Goal: Task Accomplishment & Management: Use online tool/utility

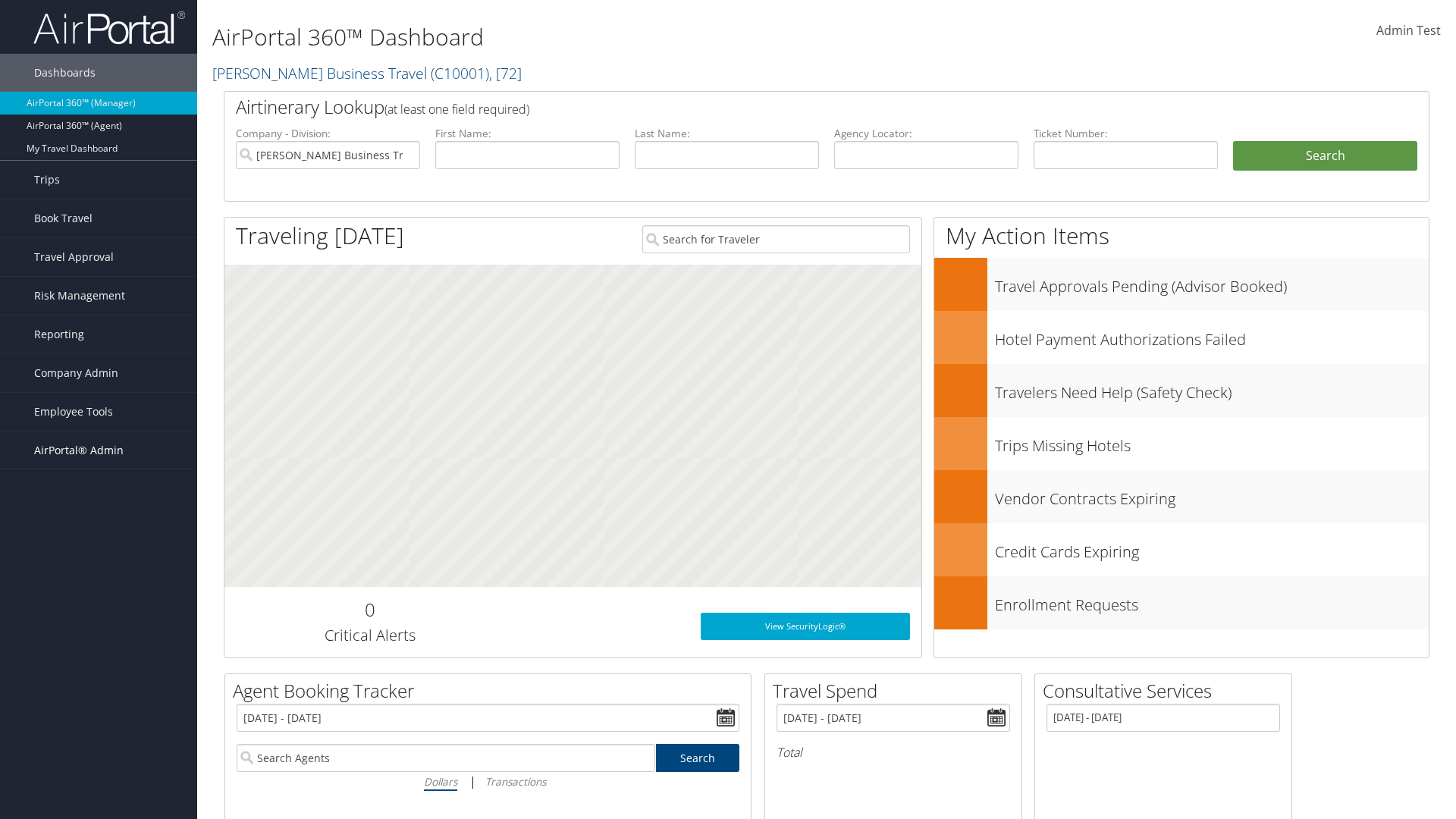
click at [99, 450] on span "AirPortal® Admin" at bounding box center [79, 450] width 89 height 38
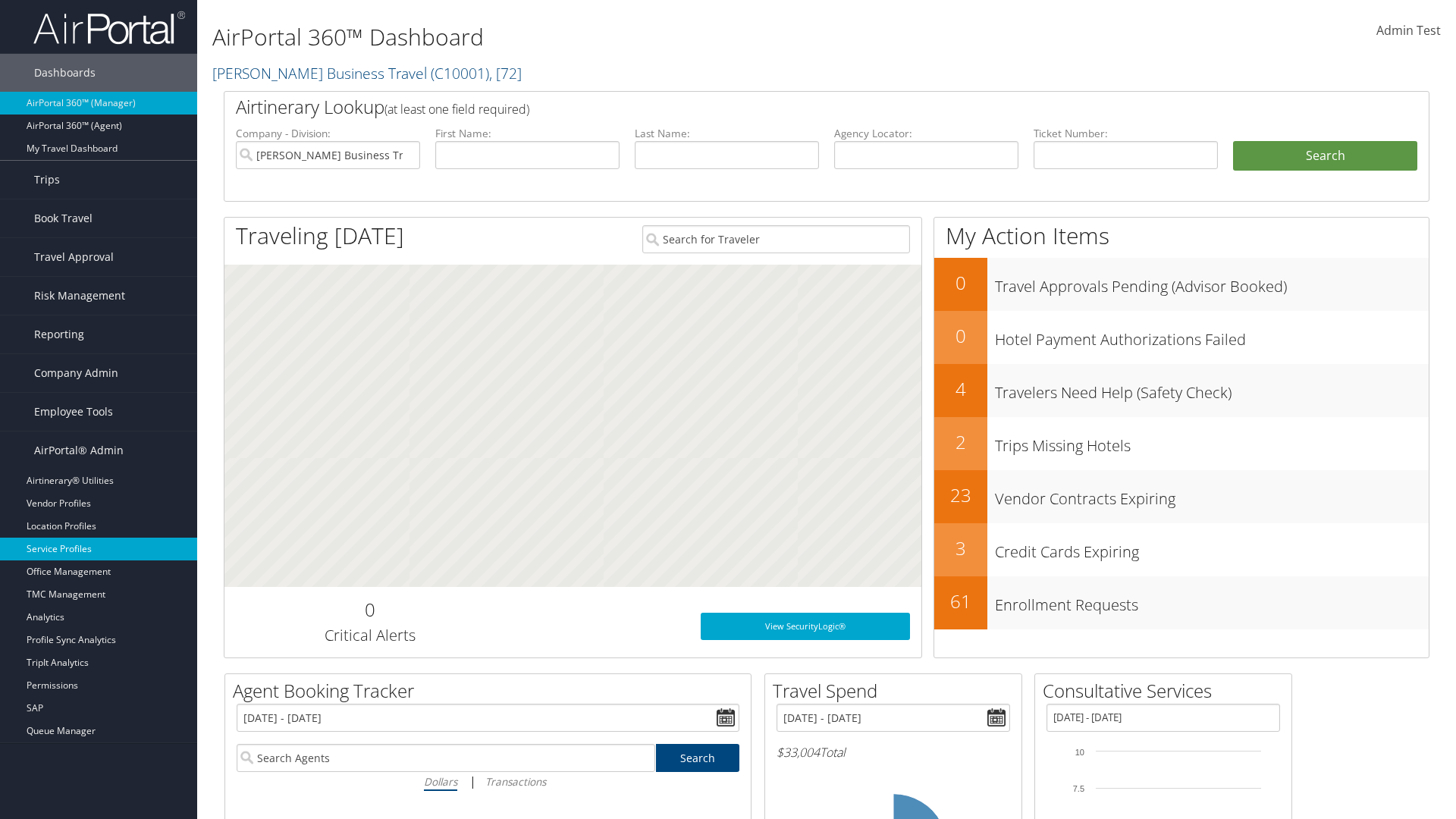
click at [99, 549] on link "Service Profiles" at bounding box center [98, 548] width 197 height 22
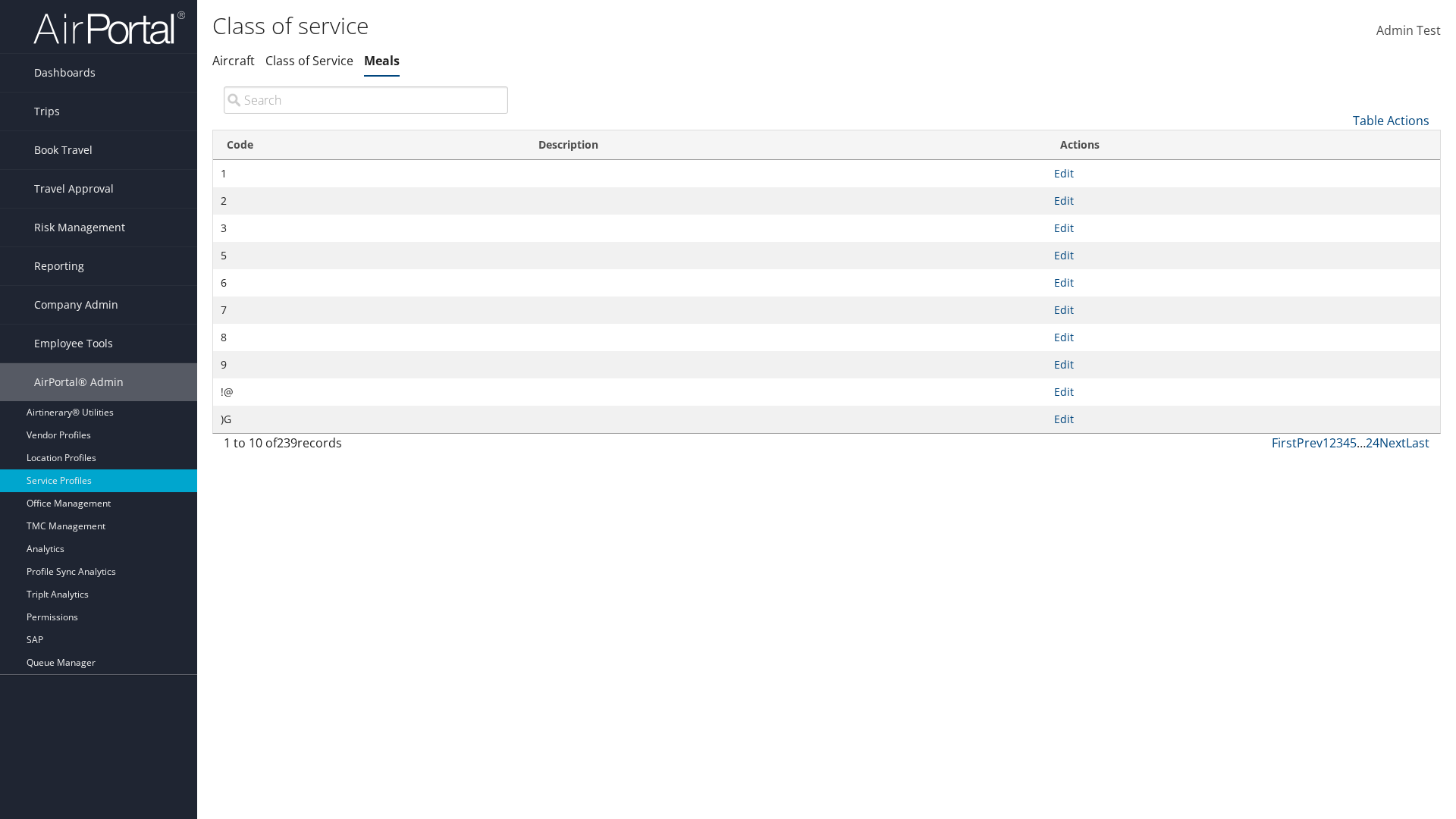
click at [1391, 120] on link "Table Actions" at bounding box center [1391, 120] width 77 height 16
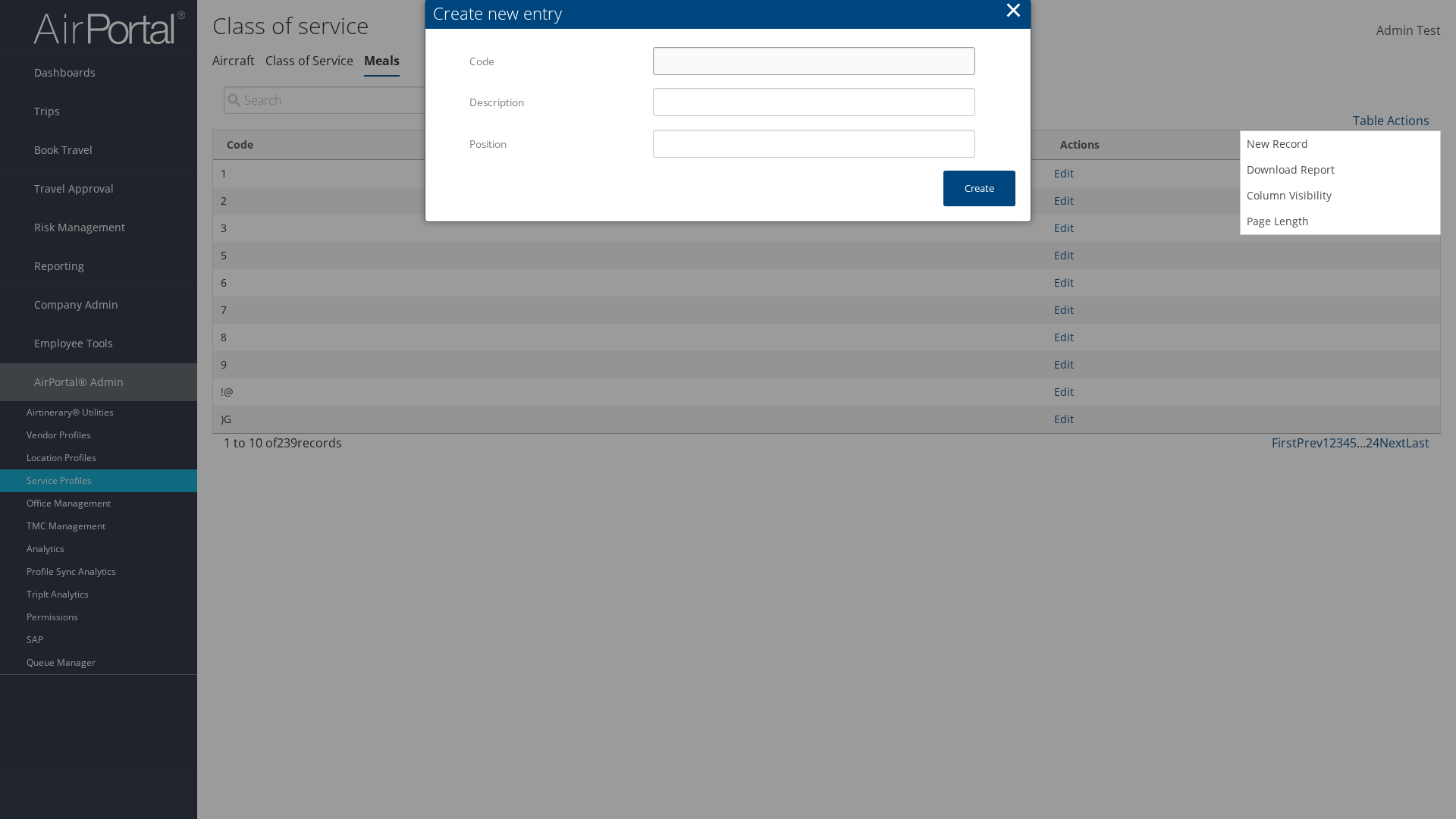
click at [814, 61] on input "Code" at bounding box center [814, 60] width 322 height 28
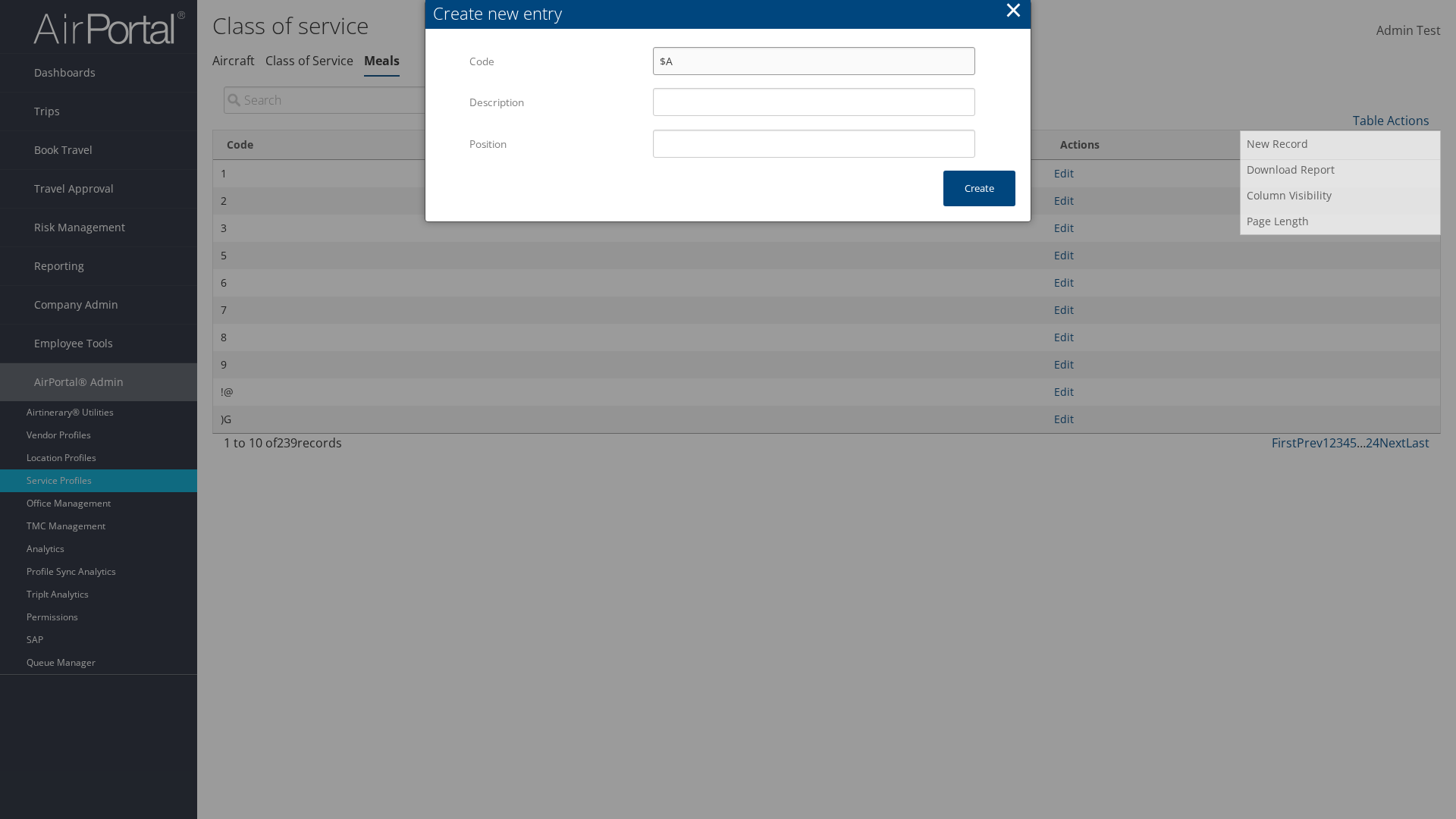
type input "$A"
click at [814, 144] on input "Position" at bounding box center [814, 144] width 322 height 28
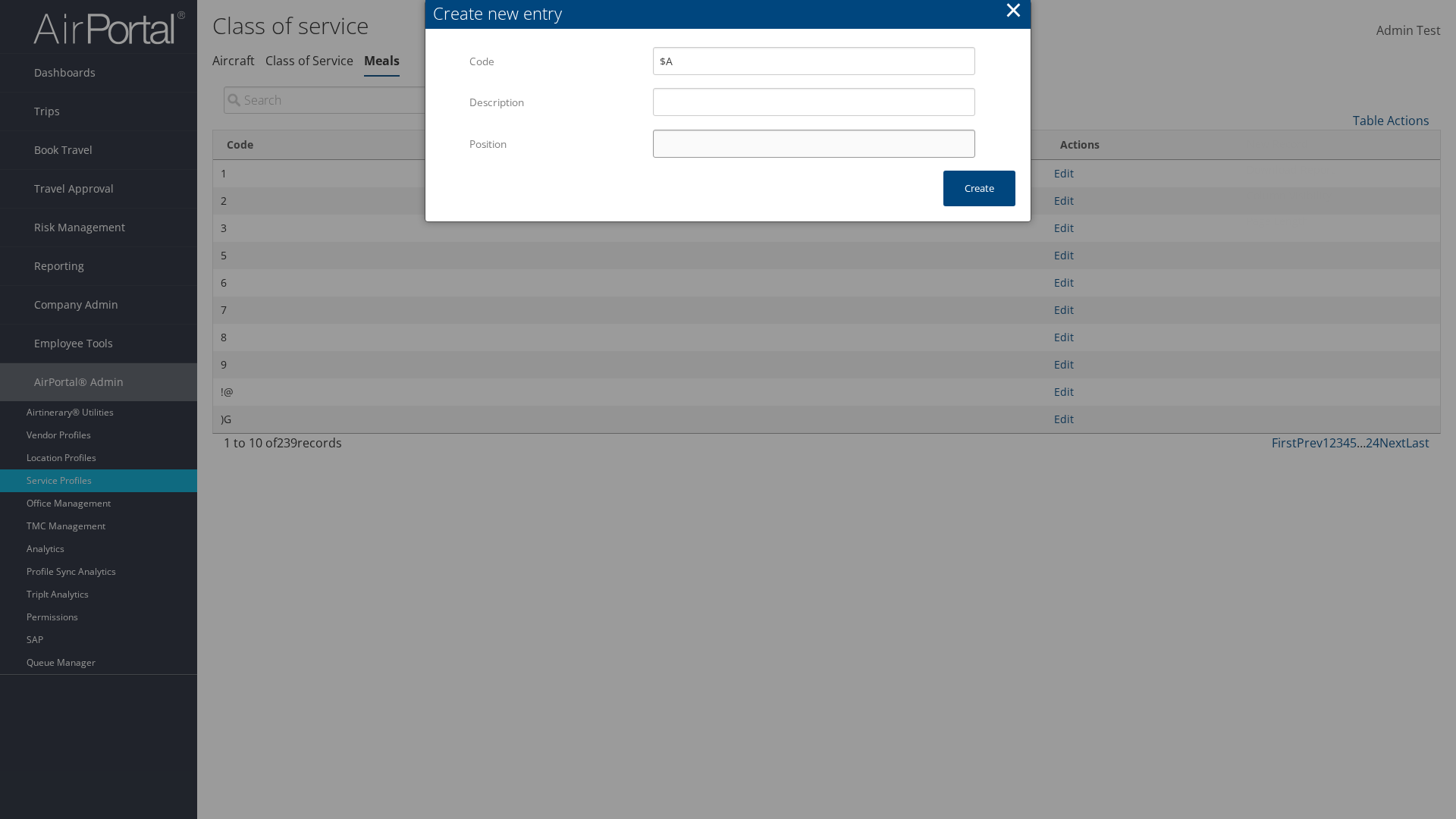
type input "12"
type input "$A"
type input "12"
click at [979, 188] on button "Create" at bounding box center [980, 188] width 72 height 36
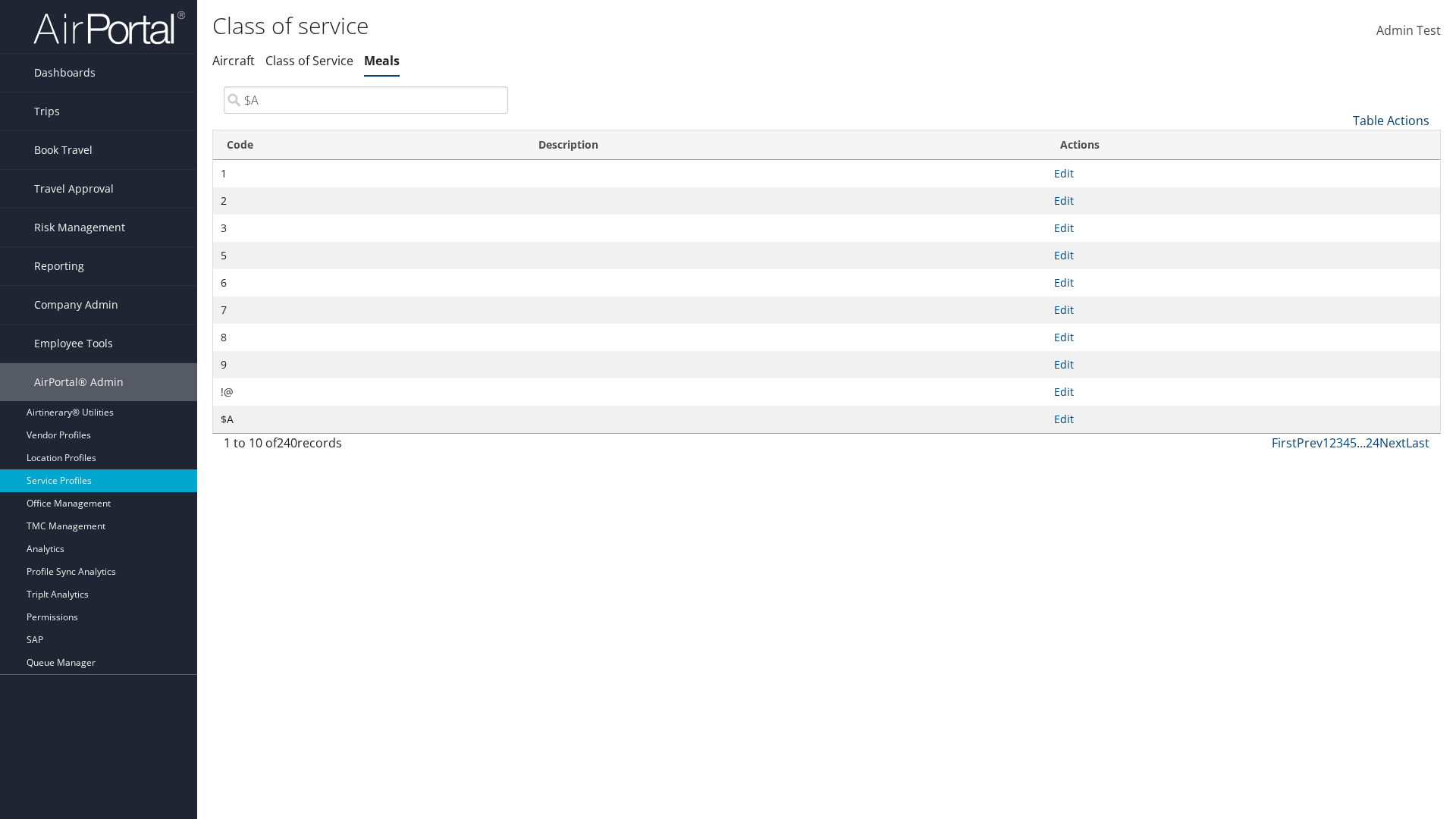
type input "$A"
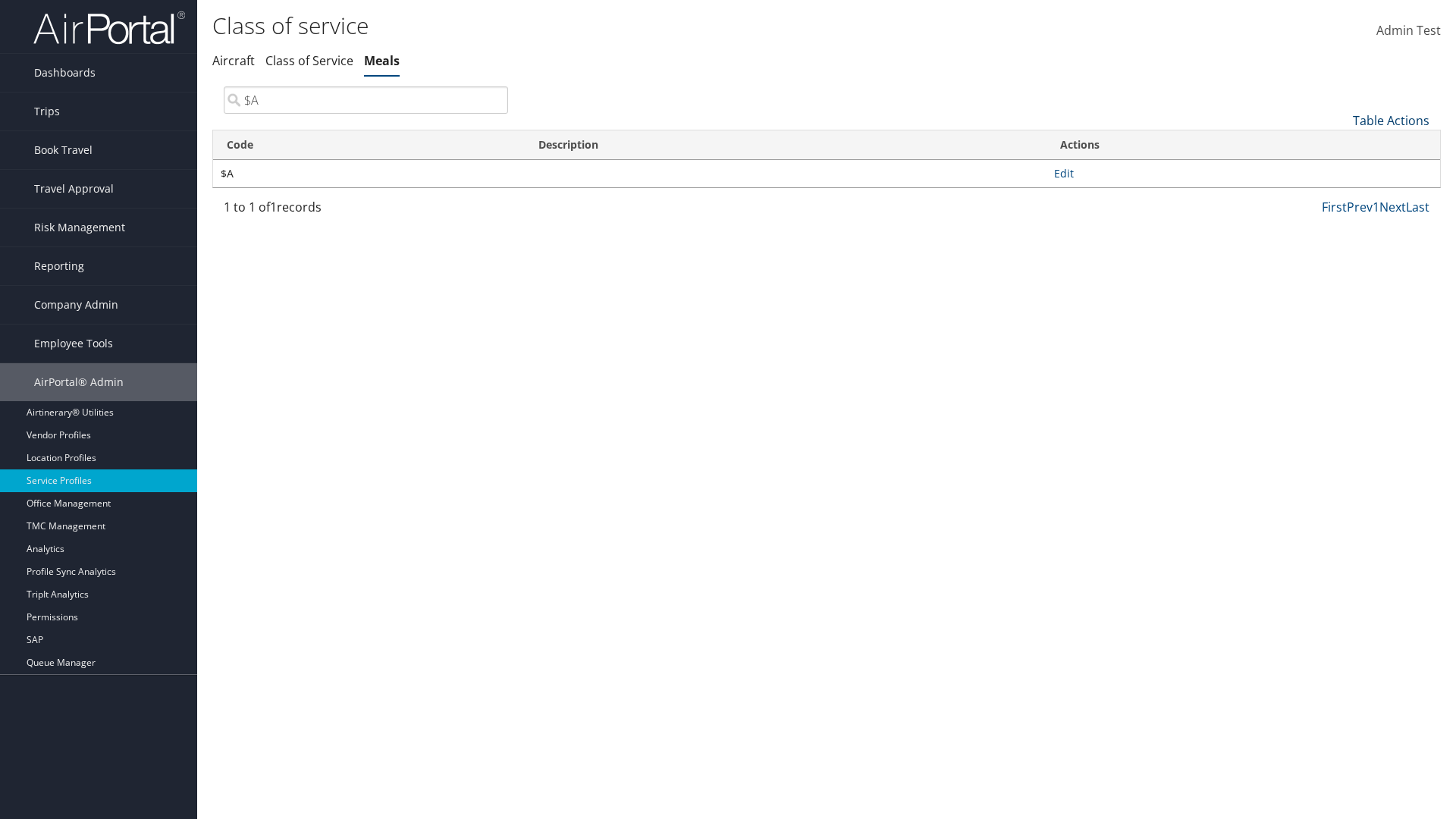
click at [1391, 120] on link "Table Actions" at bounding box center [1391, 120] width 77 height 16
click at [1341, 195] on link "Column Visibility" at bounding box center [1341, 195] width 200 height 26
click at [1341, 145] on link "Code" at bounding box center [1341, 146] width 200 height 26
click at [1341, 171] on link "Description" at bounding box center [1341, 171] width 200 height 26
click at [728, 410] on div at bounding box center [728, 410] width 1456 height 819
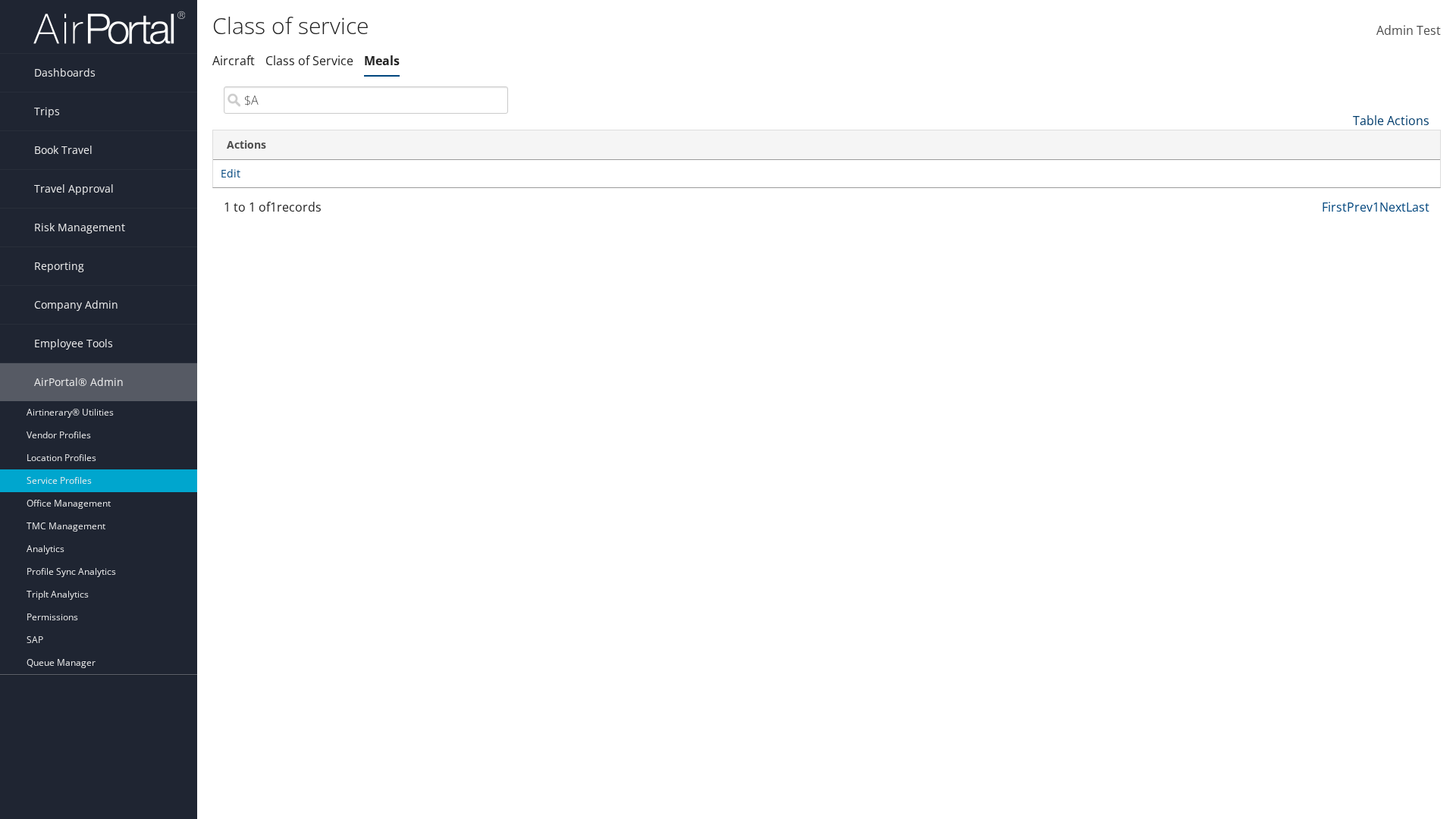
click at [1391, 120] on link "Table Actions" at bounding box center [1391, 120] width 77 height 16
click at [1341, 195] on link "Column Visibility" at bounding box center [1341, 195] width 200 height 26
click at [1341, 145] on link "Code" at bounding box center [1341, 146] width 200 height 26
click at [1341, 171] on link "Description" at bounding box center [1341, 171] width 200 height 26
